Goal: Task Accomplishment & Management: Manage account settings

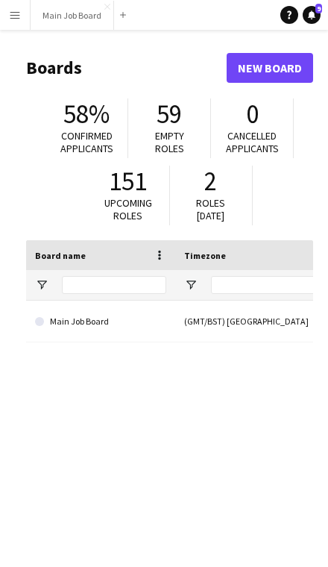
click at [62, 22] on button "Main Job Board Close" at bounding box center [73, 15] width 84 height 29
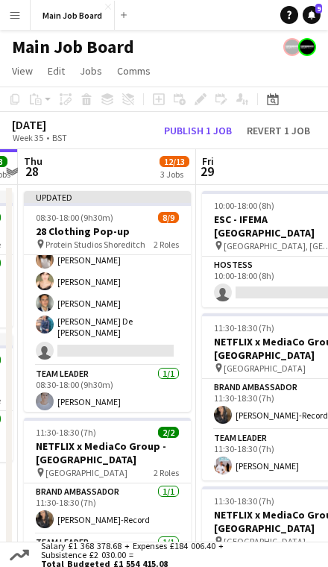
scroll to position [0, 451]
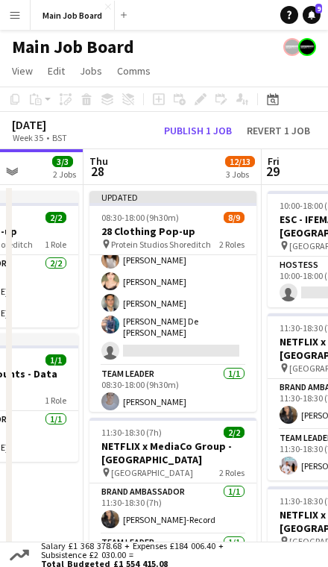
click at [183, 339] on app-card-role "Brand Ambassador [DATE] 08:30-18:00 (9h30m) [PERSON_NAME] [PERSON_NAME] [PERSON…" at bounding box center [172, 262] width 167 height 207
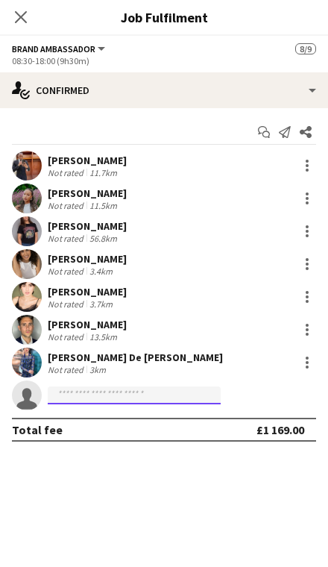
click at [157, 387] on input at bounding box center [134, 395] width 173 height 18
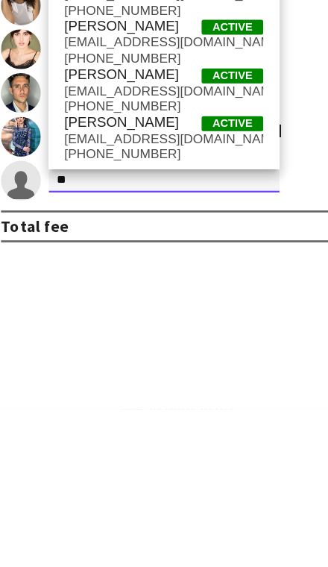
type input "*"
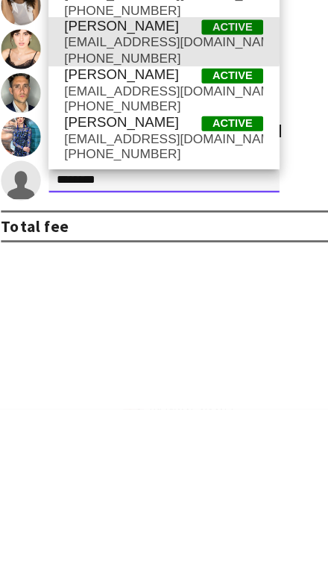
type input "*******"
click at [72, 286] on span "[EMAIL_ADDRESS][DOMAIN_NAME]" at bounding box center [134, 292] width 149 height 12
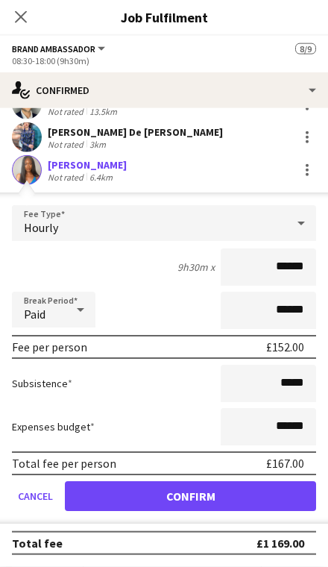
scroll to position [228, 0]
click at [262, 497] on button "Confirm" at bounding box center [190, 496] width 251 height 30
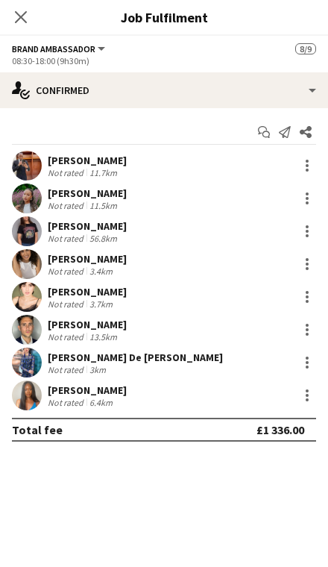
scroll to position [0, 0]
click at [15, 18] on icon "Close pop-in" at bounding box center [21, 17] width 12 height 12
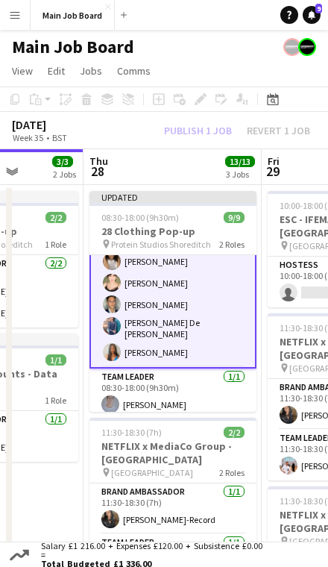
click at [187, 115] on div "[DATE] Week 35 • BST Publish 1 job Revert 1 job" at bounding box center [164, 130] width 328 height 37
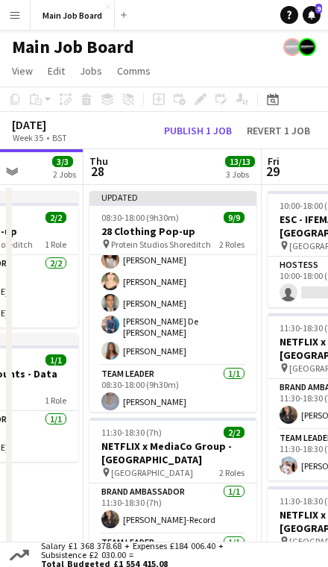
click at [193, 115] on div "[DATE] Week 35 • BST Publish 1 job Revert 1 job" at bounding box center [164, 130] width 328 height 37
click at [203, 133] on button "Publish 1 job" at bounding box center [198, 130] width 80 height 16
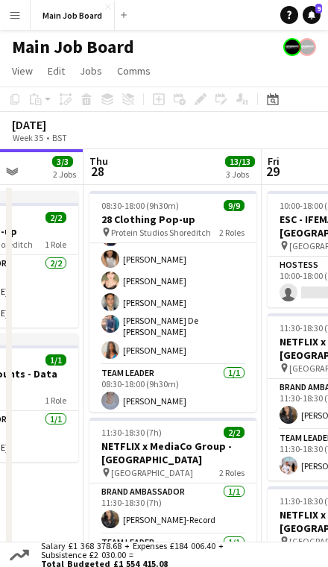
scroll to position [84, 0]
click at [188, 343] on app-card-role "Brand Ambassador [DATE] 08:30-18:00 (9h30m) [PERSON_NAME] [PERSON_NAME] [PERSON…" at bounding box center [172, 262] width 167 height 207
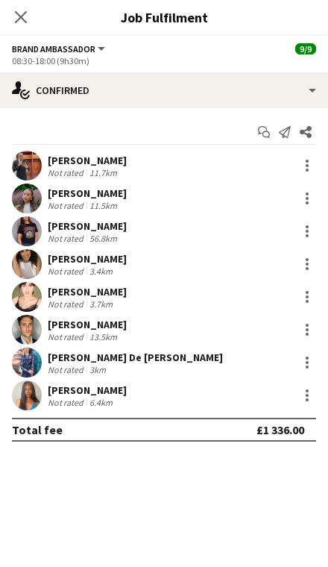
click at [140, 400] on div "[PERSON_NAME] Not rated 6.4km" at bounding box center [164, 395] width 328 height 30
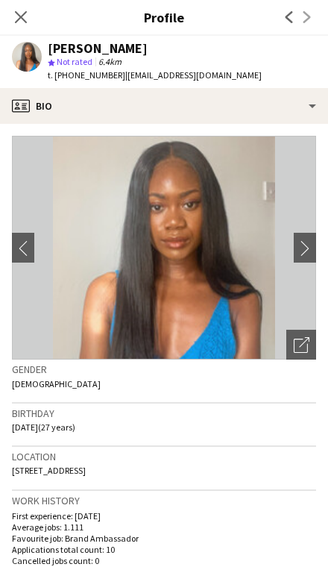
copy div "[PERSON_NAME]"
click at [29, 16] on app-icon "Close pop-in" at bounding box center [21, 17] width 18 height 18
